Goal: Find specific page/section: Locate a particular part of the current website

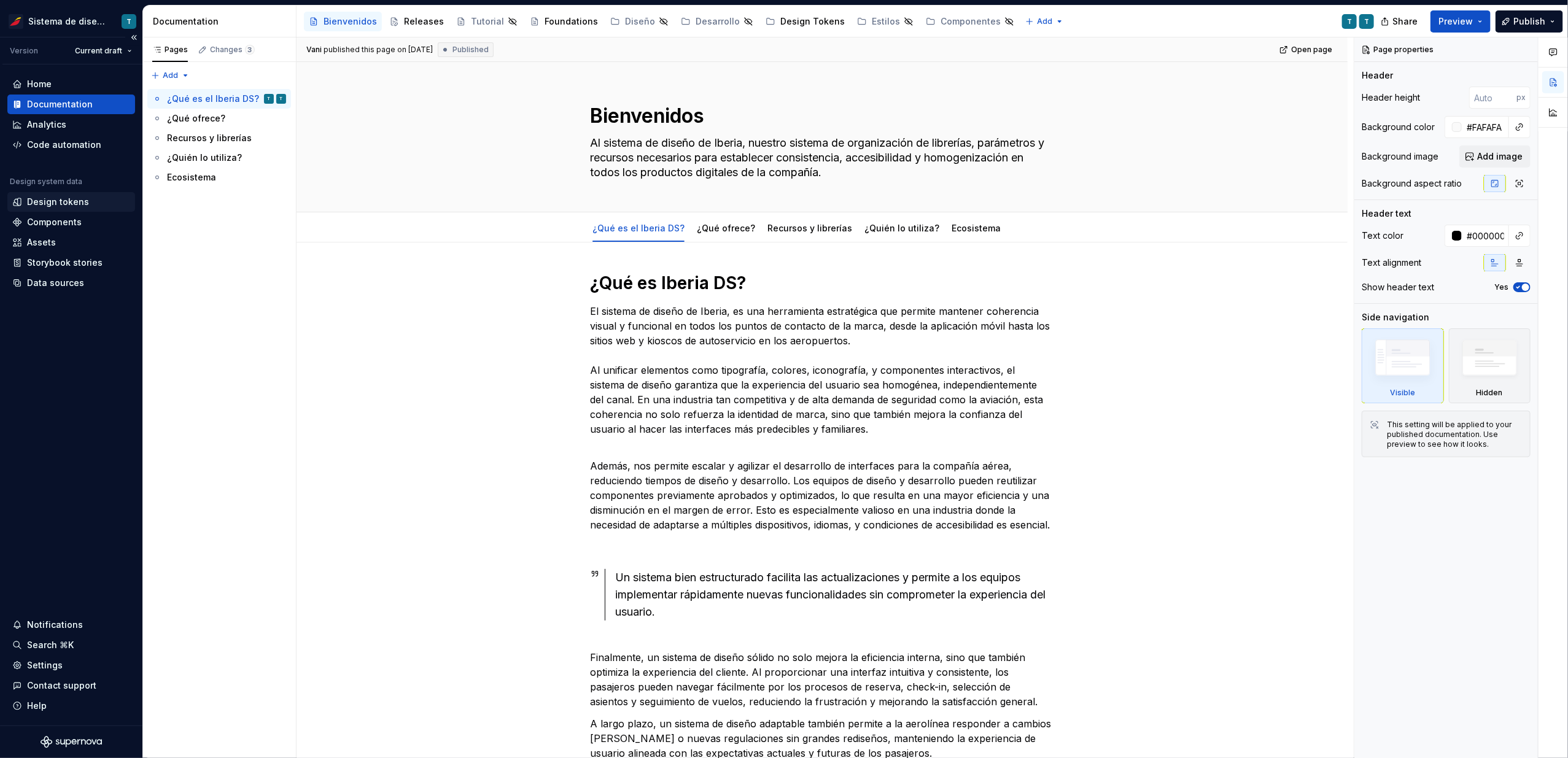
click at [52, 200] on div "Design tokens" at bounding box center [58, 202] width 62 height 12
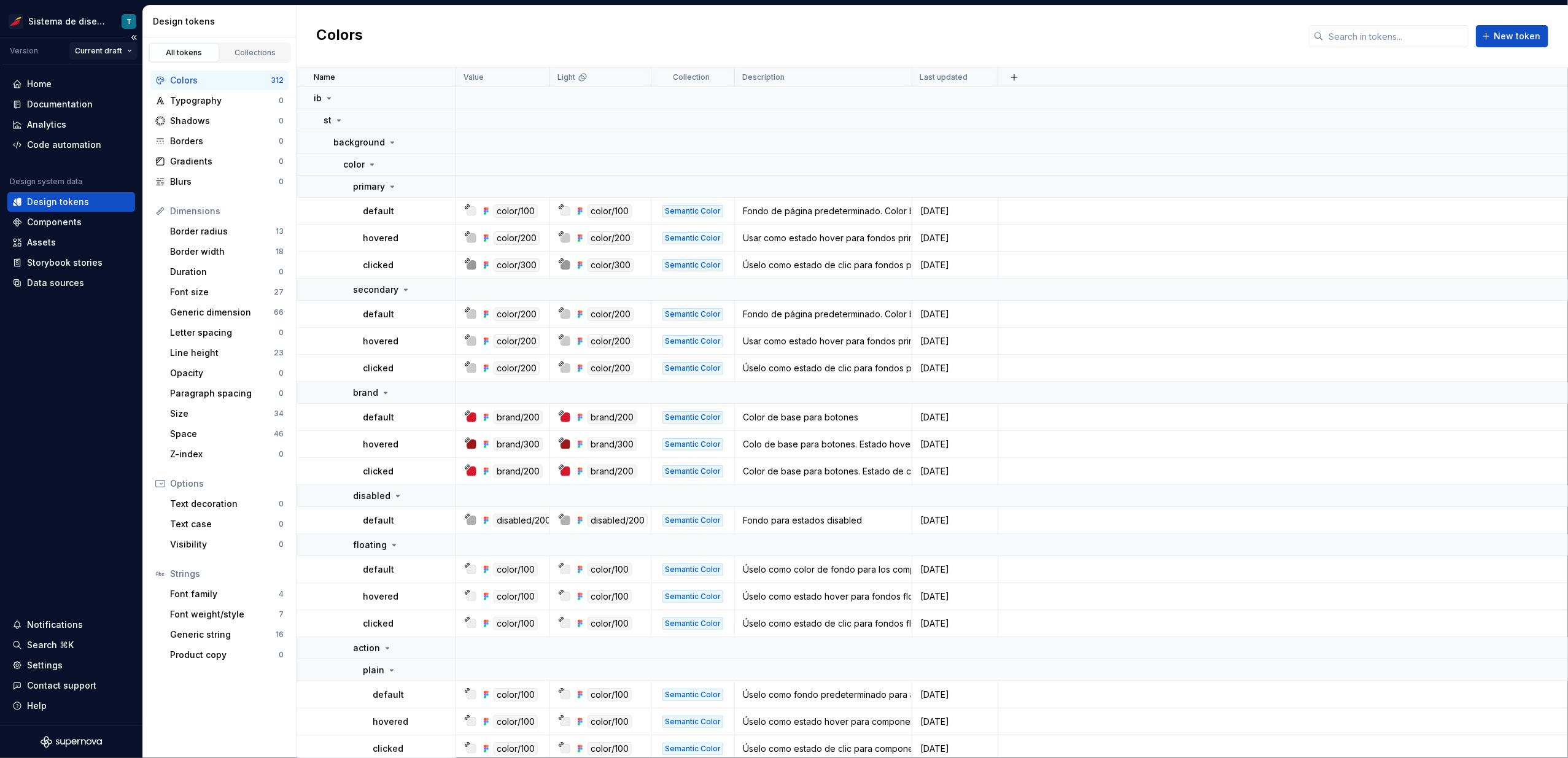
click at [122, 49] on html "Sistema de diseño Iberia T Version Current draft Home Documentation Analytics C…" at bounding box center [784, 379] width 1568 height 758
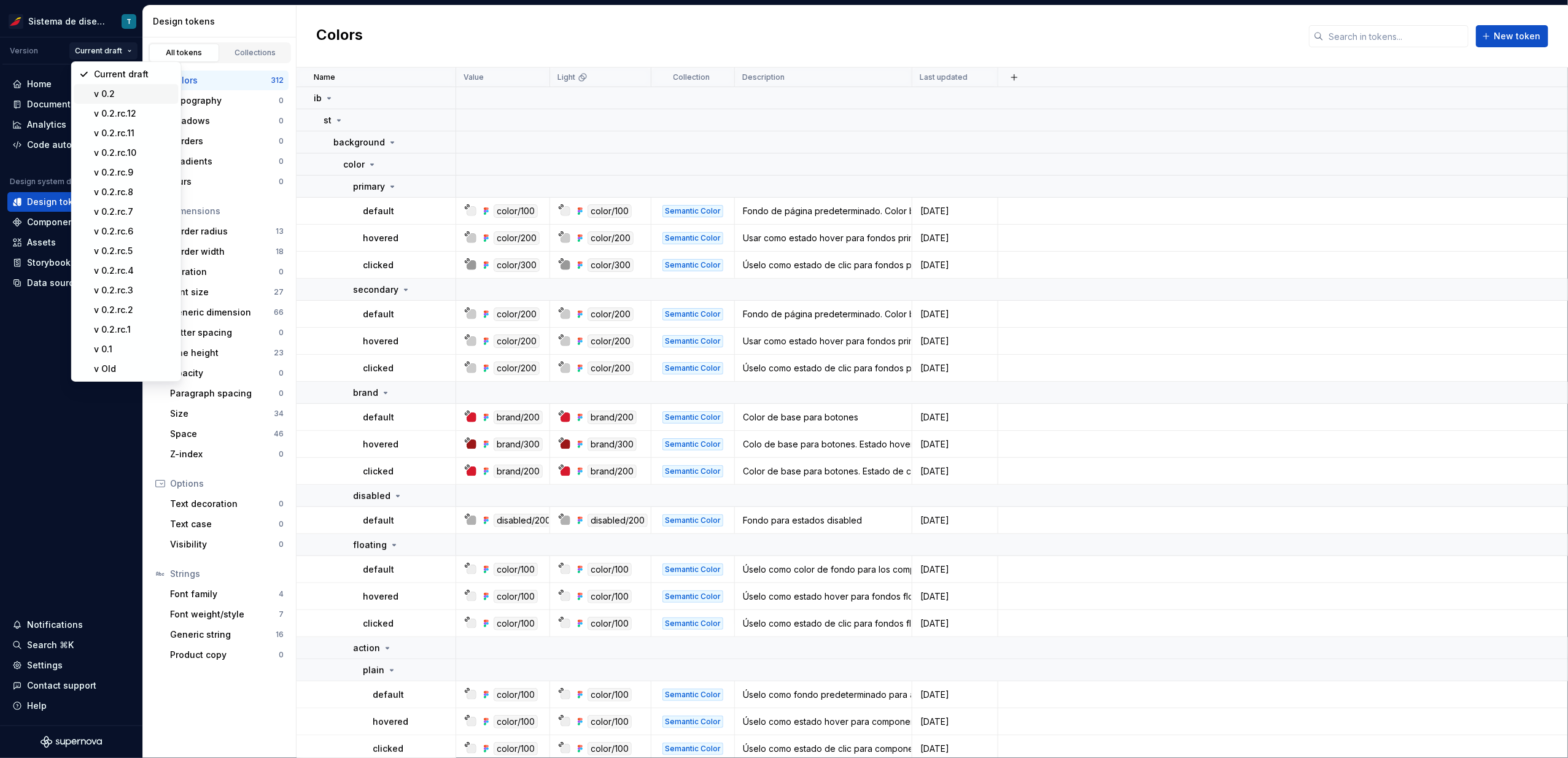
click at [125, 89] on div "v 0.2" at bounding box center [133, 94] width 80 height 12
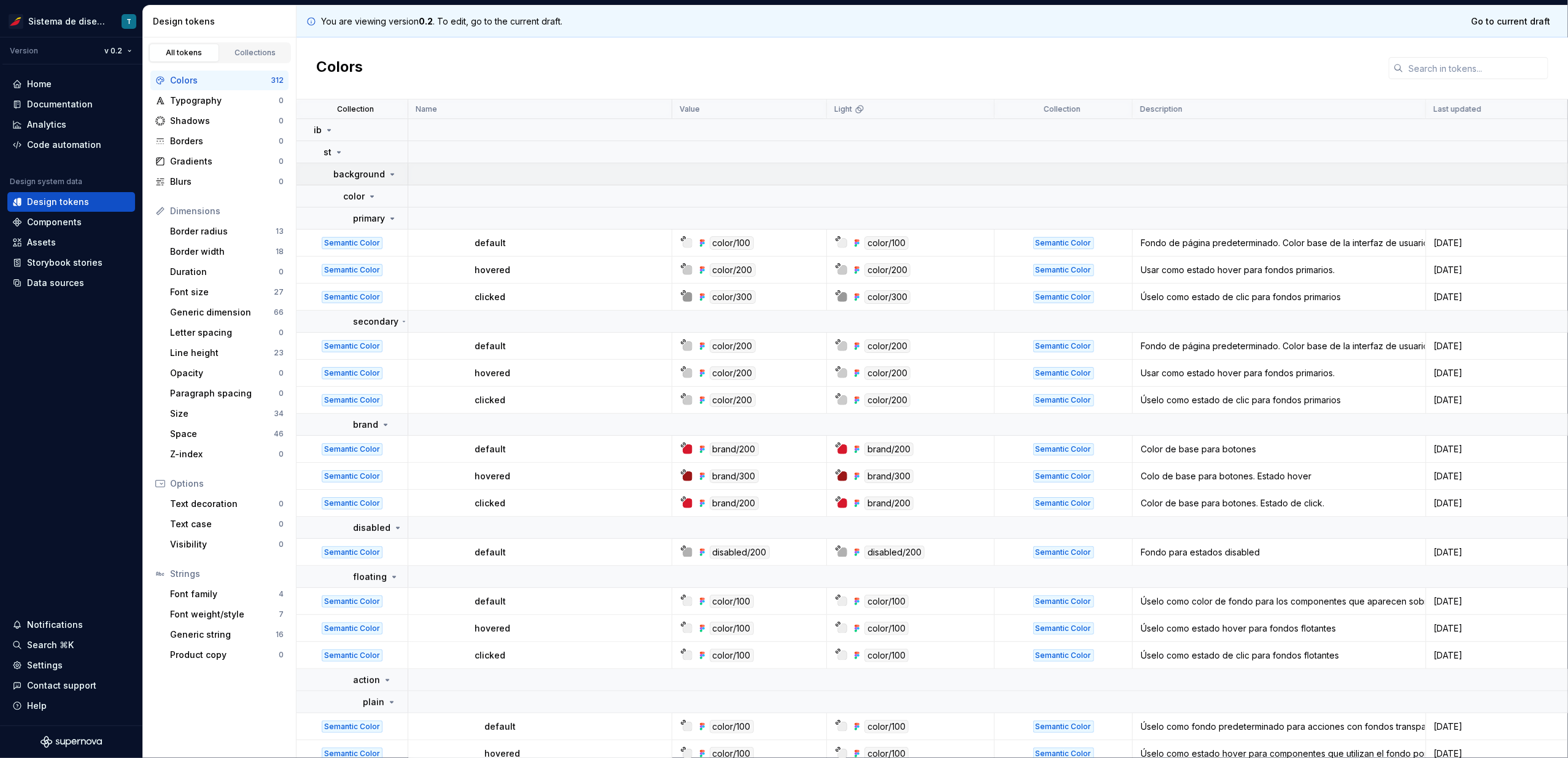
click at [389, 171] on icon at bounding box center [392, 174] width 10 height 10
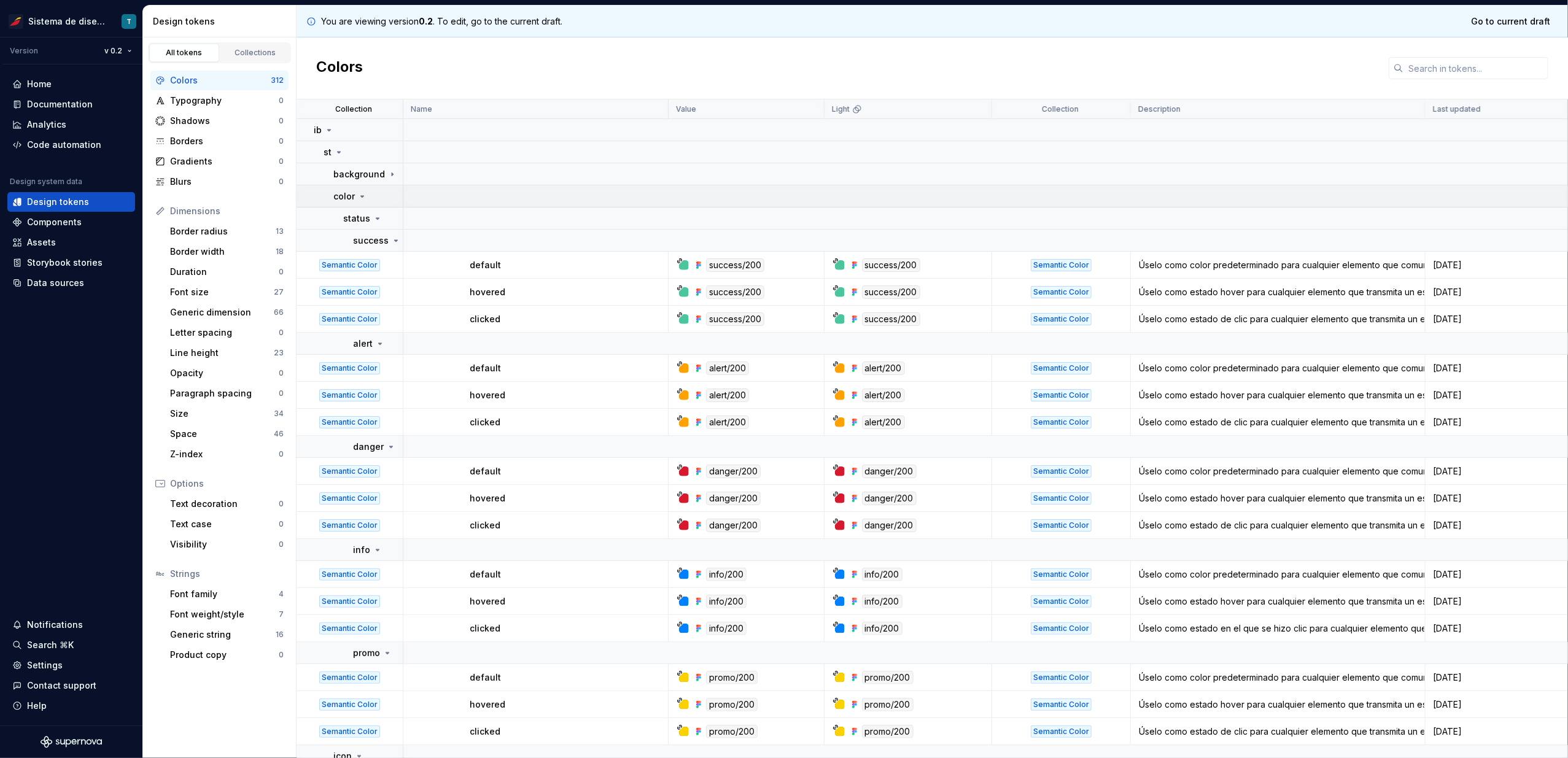
click at [361, 194] on icon at bounding box center [362, 196] width 10 height 10
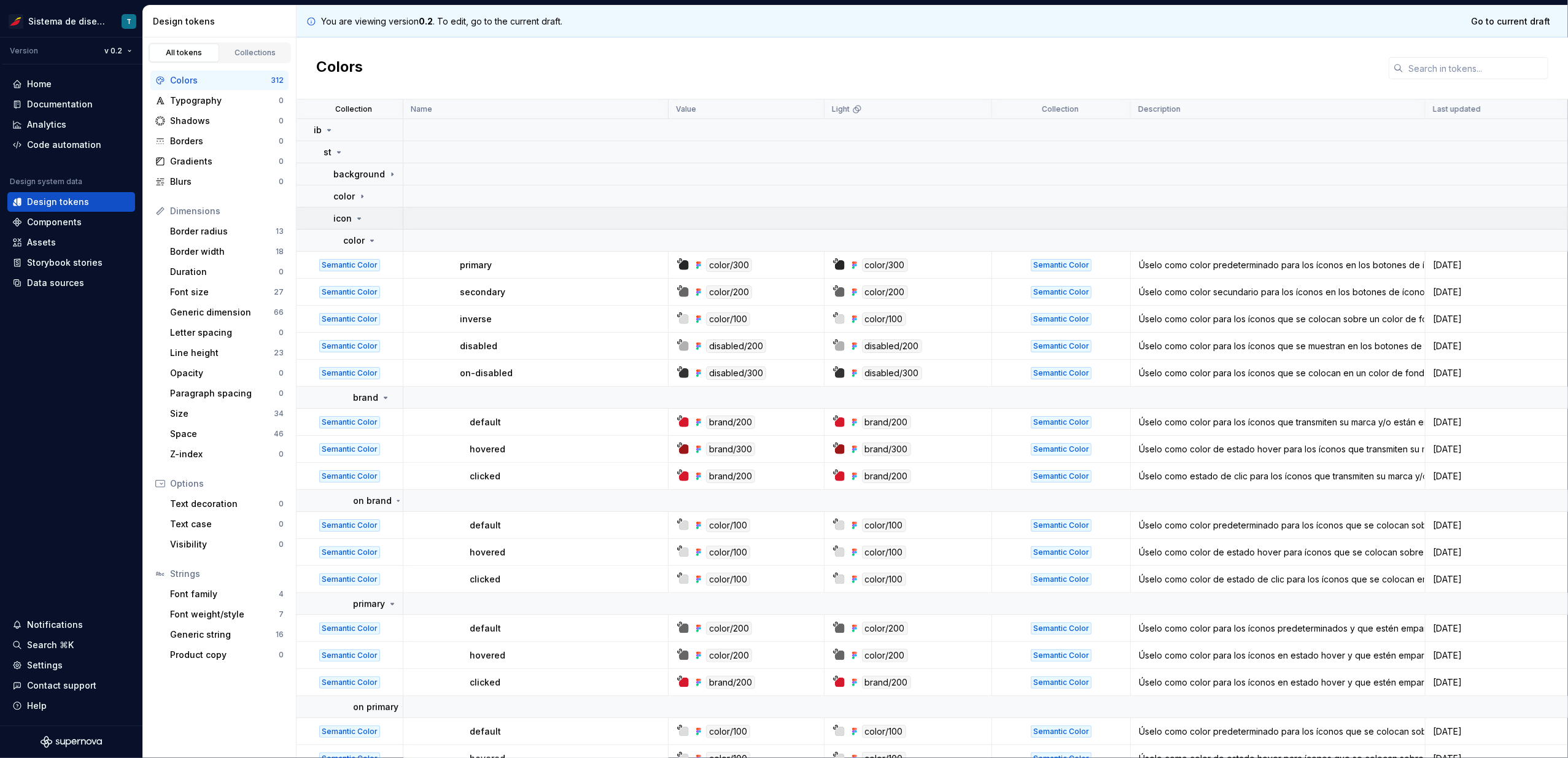
click at [362, 218] on icon at bounding box center [359, 218] width 10 height 10
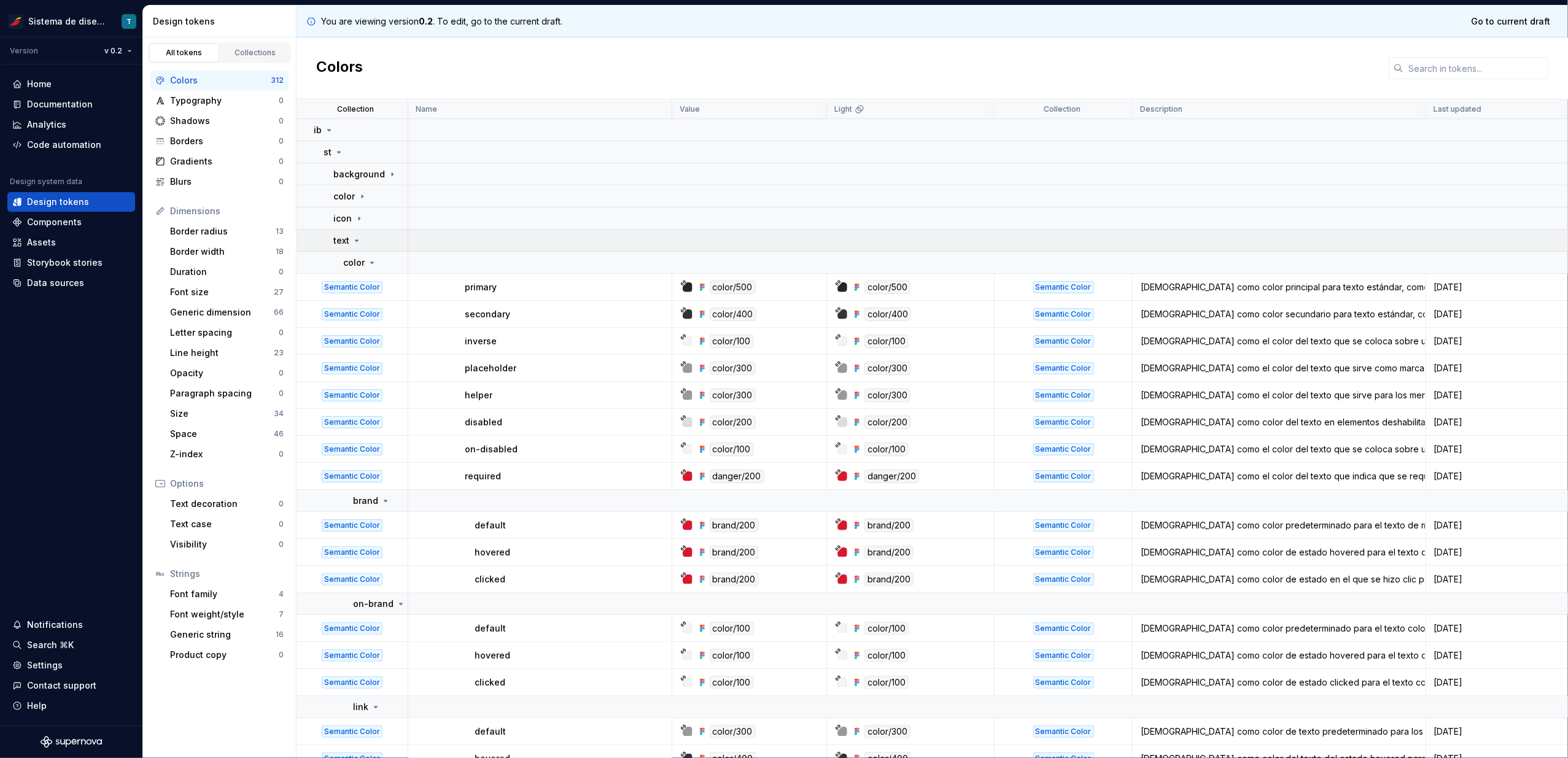
click at [357, 240] on icon at bounding box center [357, 241] width 3 height 2
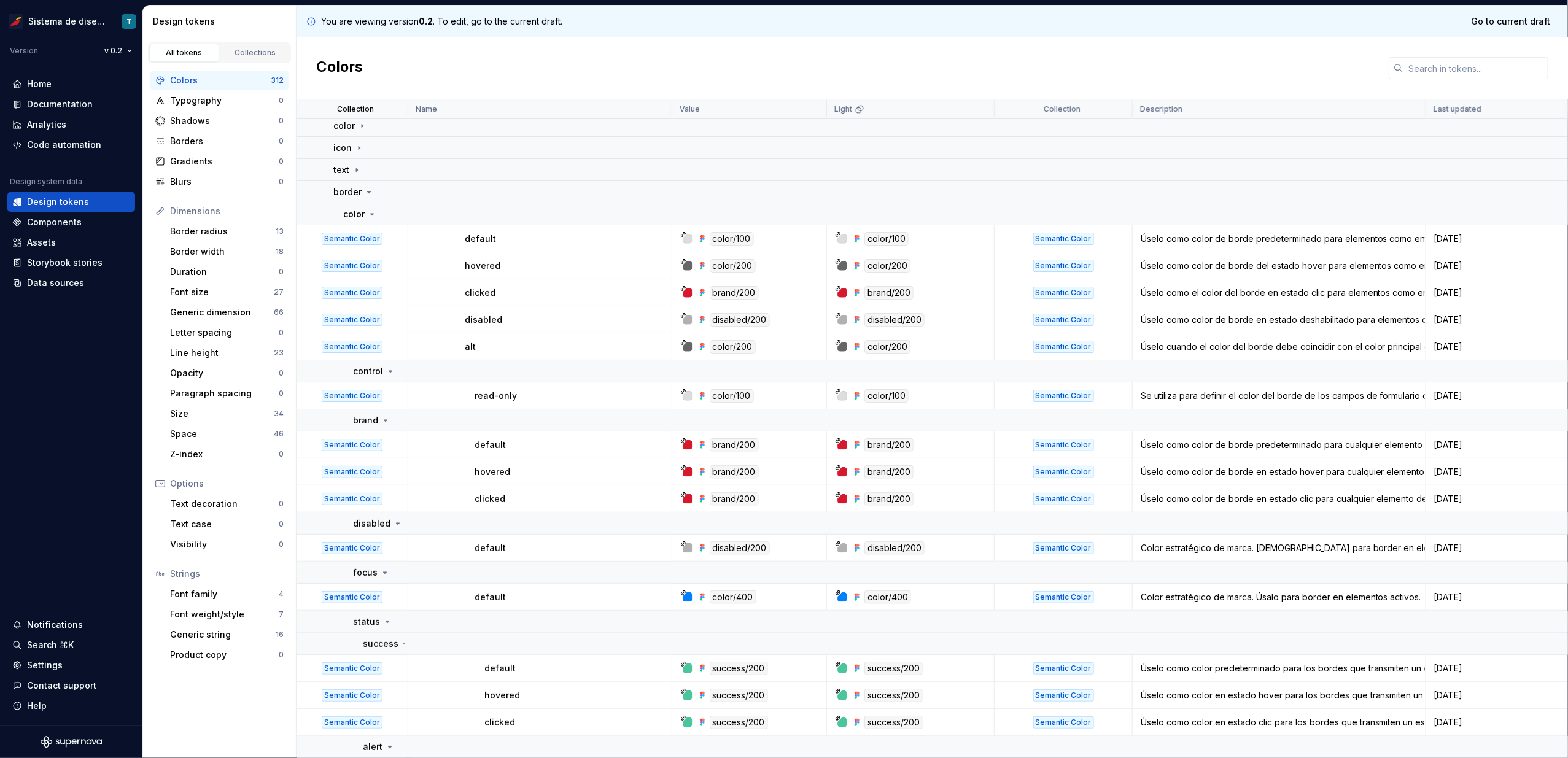
scroll to position [80, 0]
